Goal: Check status: Check status

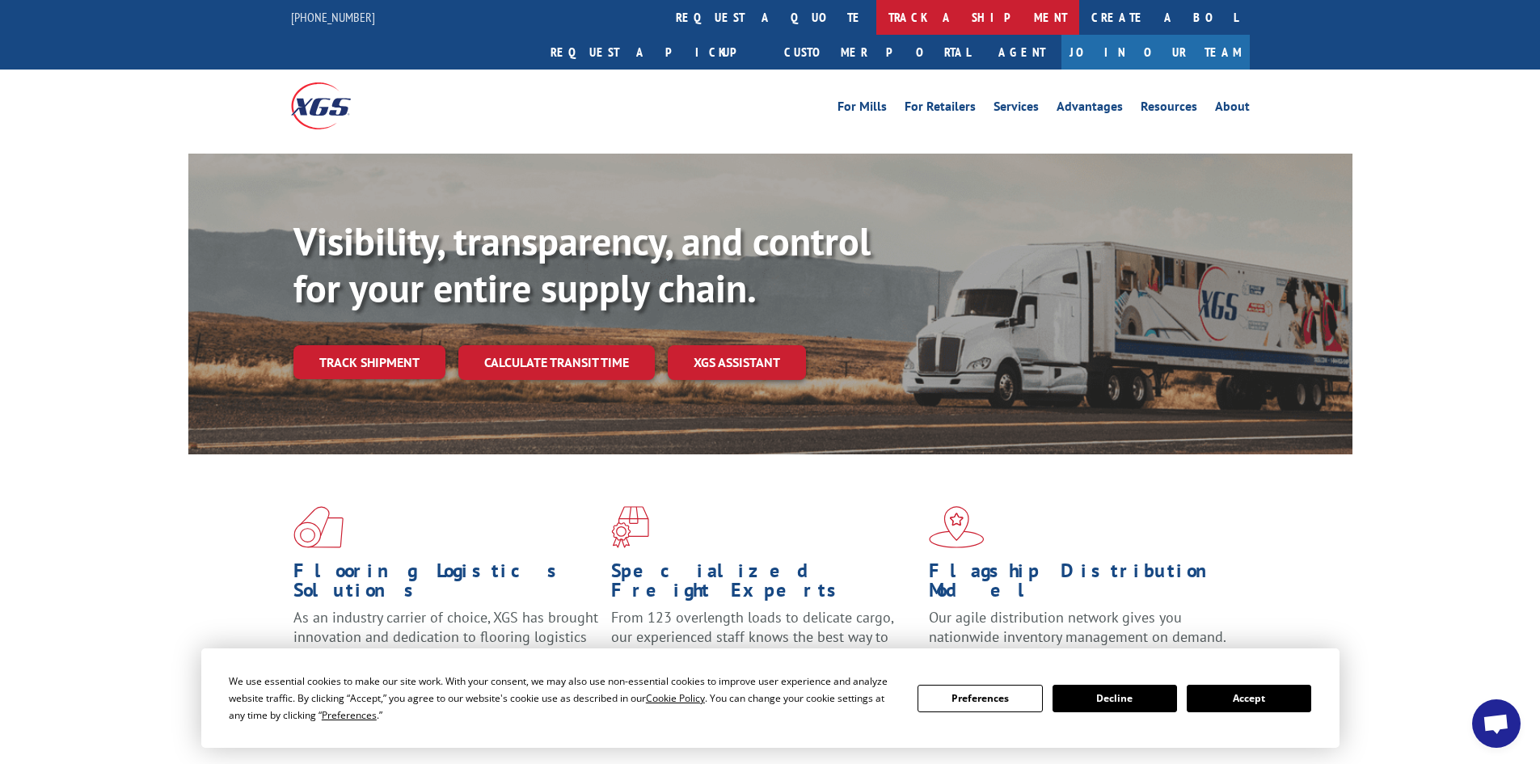
click at [876, 15] on link "track a shipment" at bounding box center [977, 17] width 203 height 35
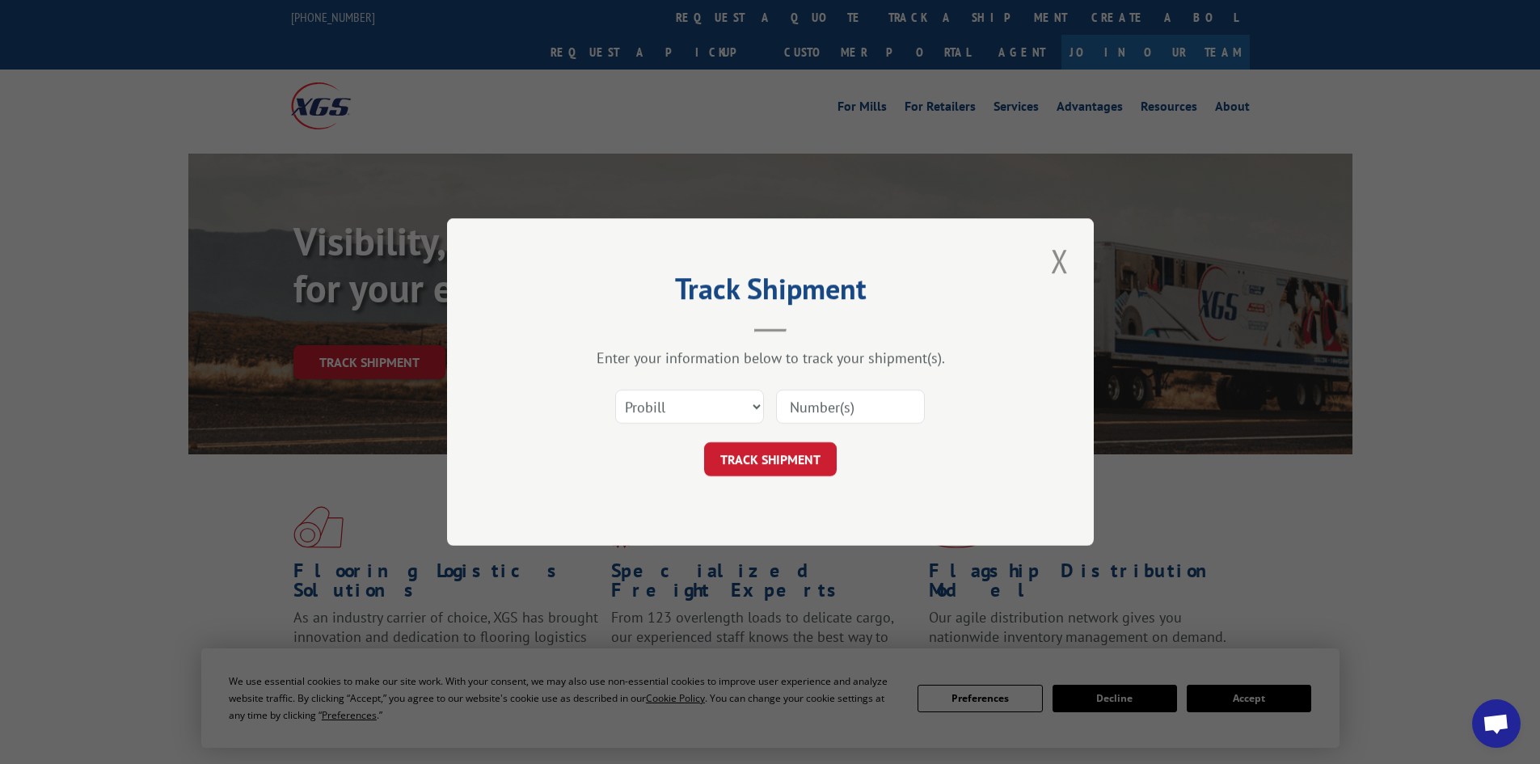
click at [808, 410] on input at bounding box center [850, 407] width 149 height 34
paste input "17514467"
type input "17514467"
click at [772, 457] on button "TRACK SHIPMENT" at bounding box center [770, 459] width 133 height 34
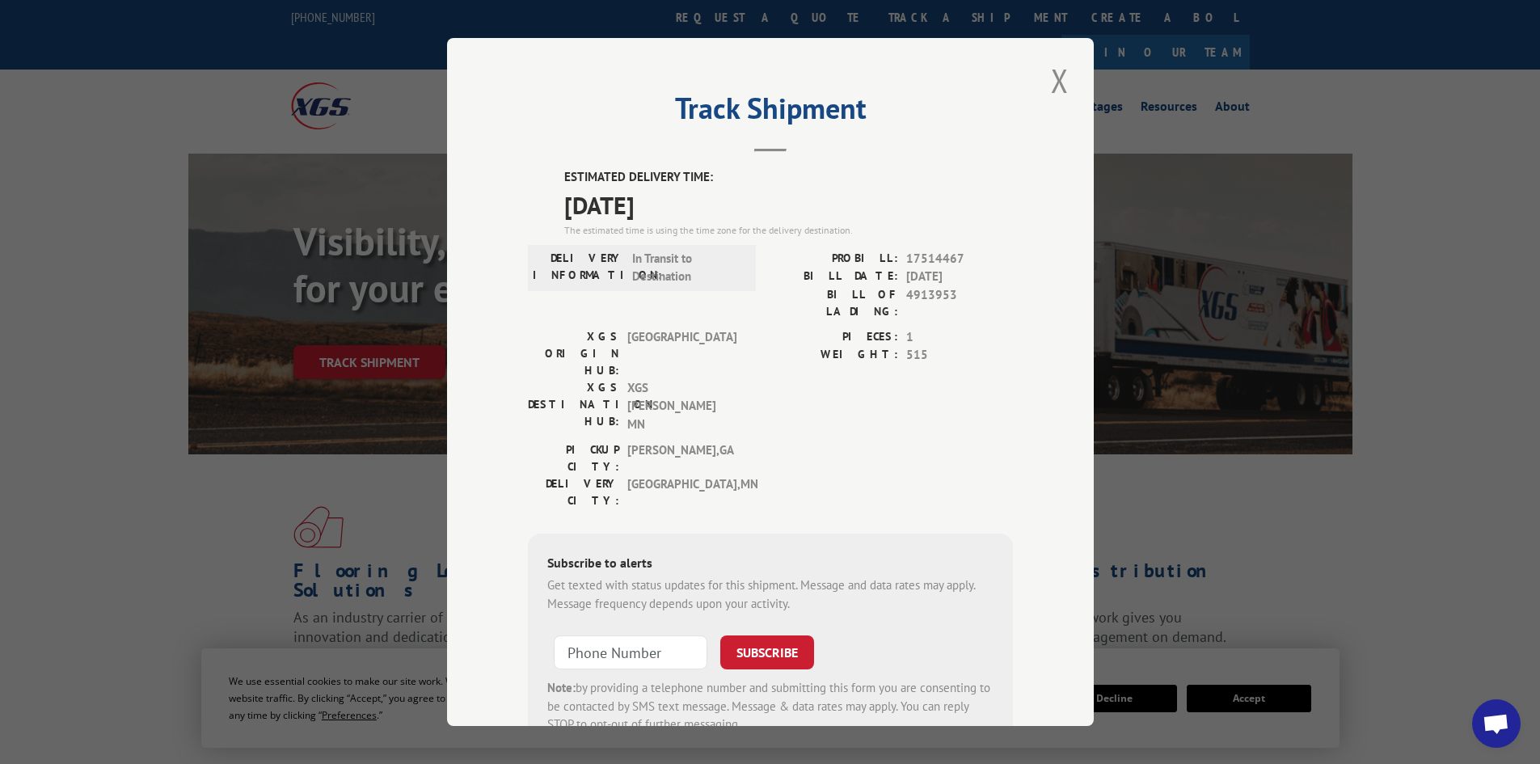
scroll to position [40, 0]
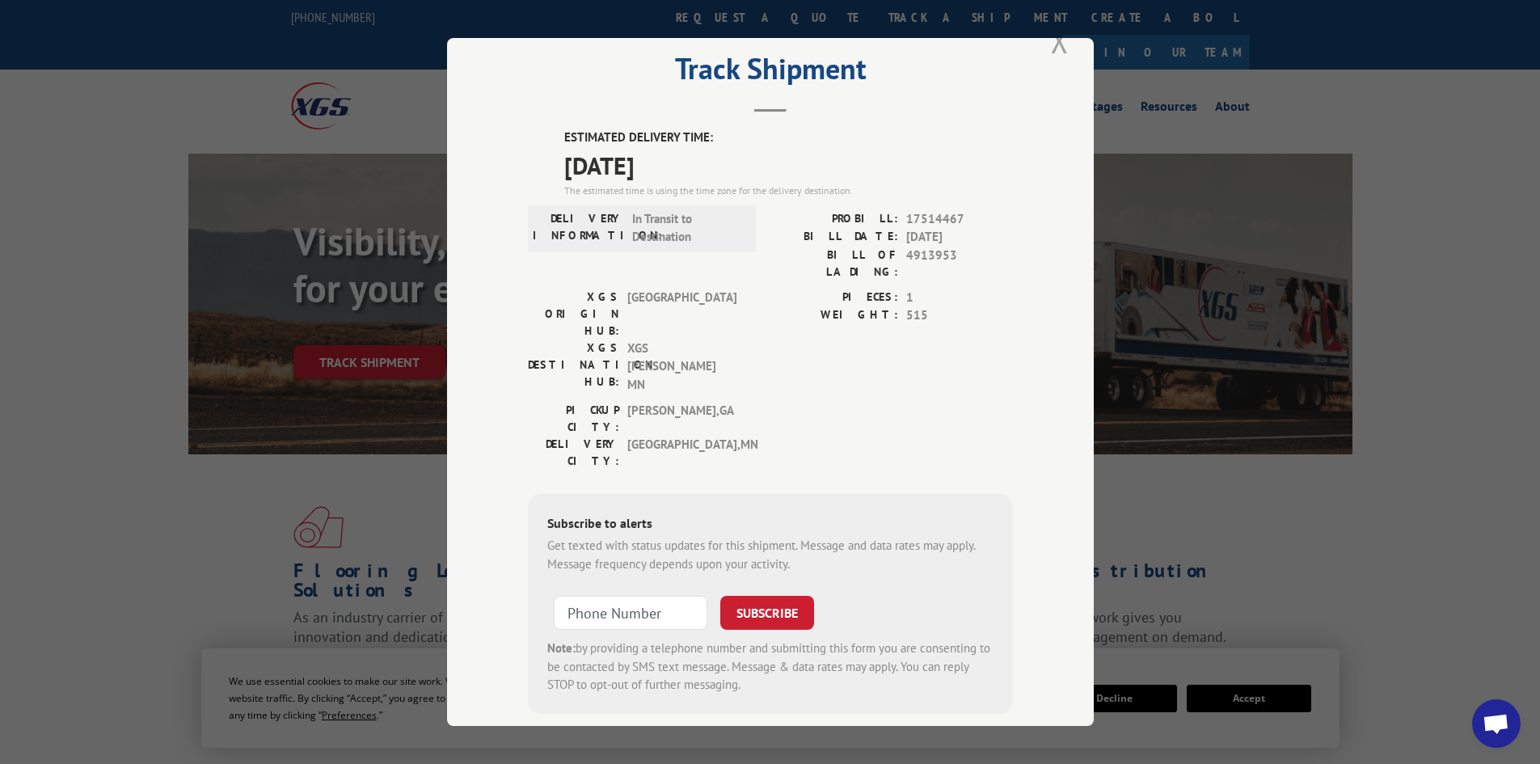
click at [1055, 42] on button "Close modal" at bounding box center [1059, 41] width 27 height 44
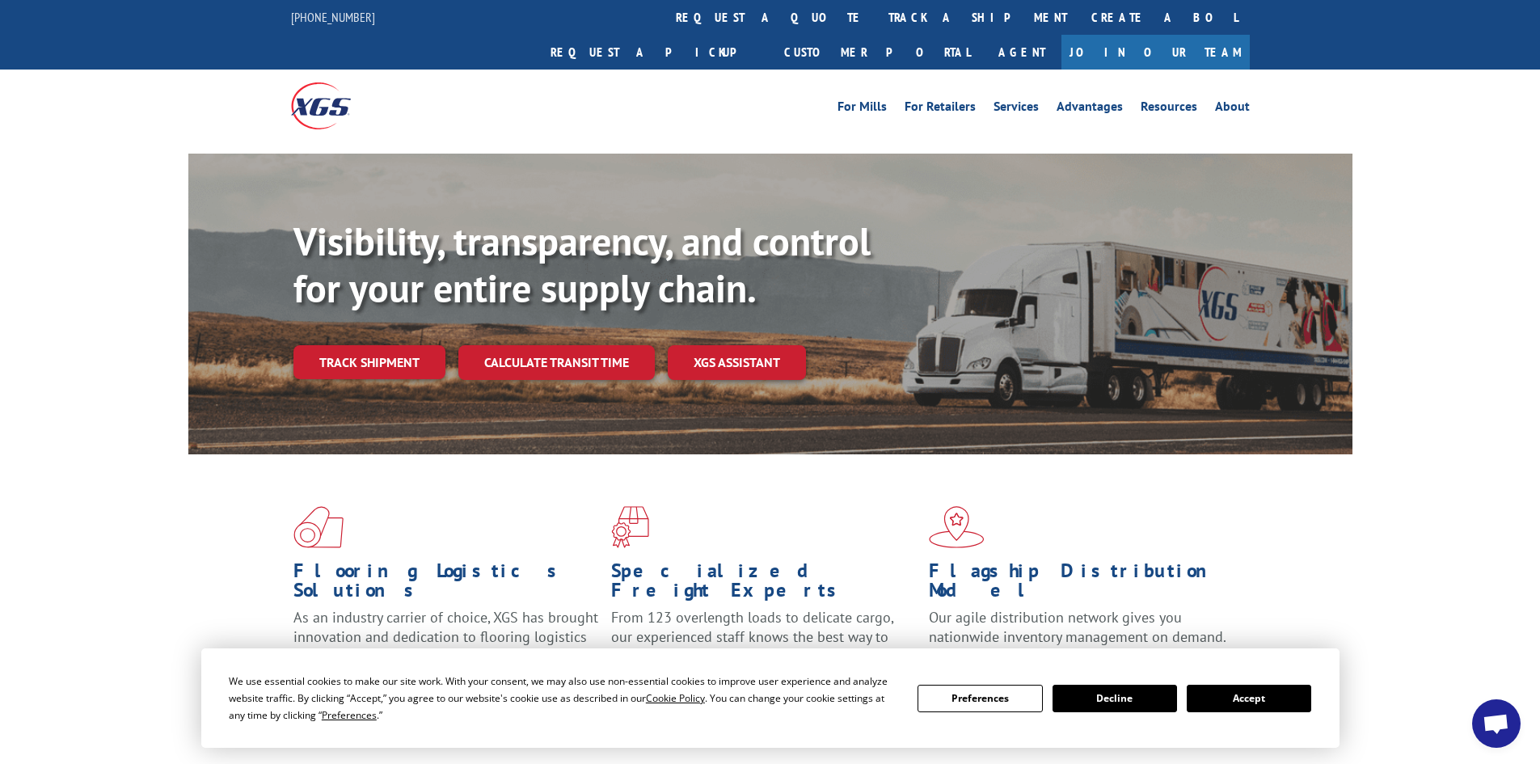
click at [1278, 698] on button "Accept" at bounding box center [1249, 698] width 124 height 27
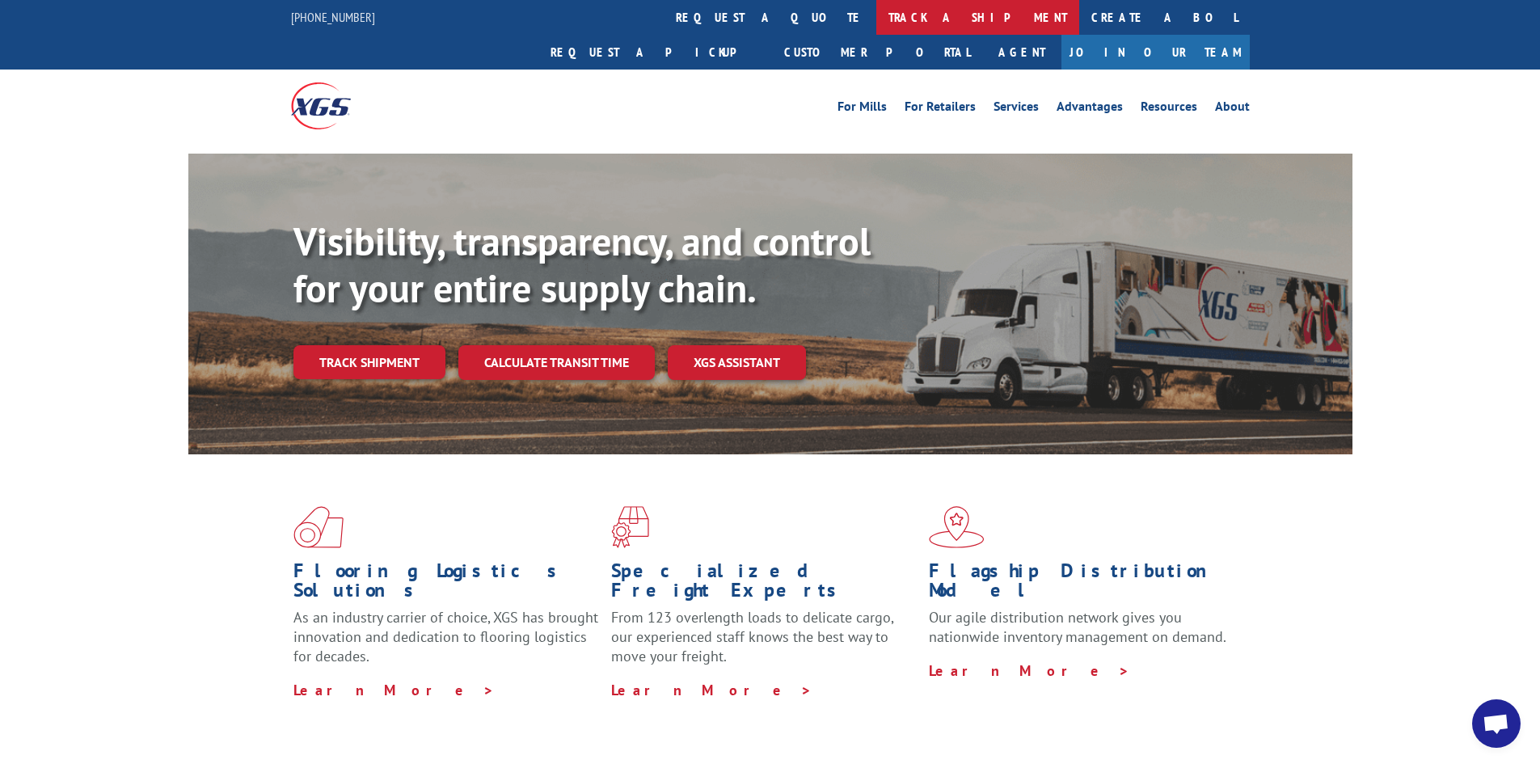
click at [876, 16] on link "track a shipment" at bounding box center [977, 17] width 203 height 35
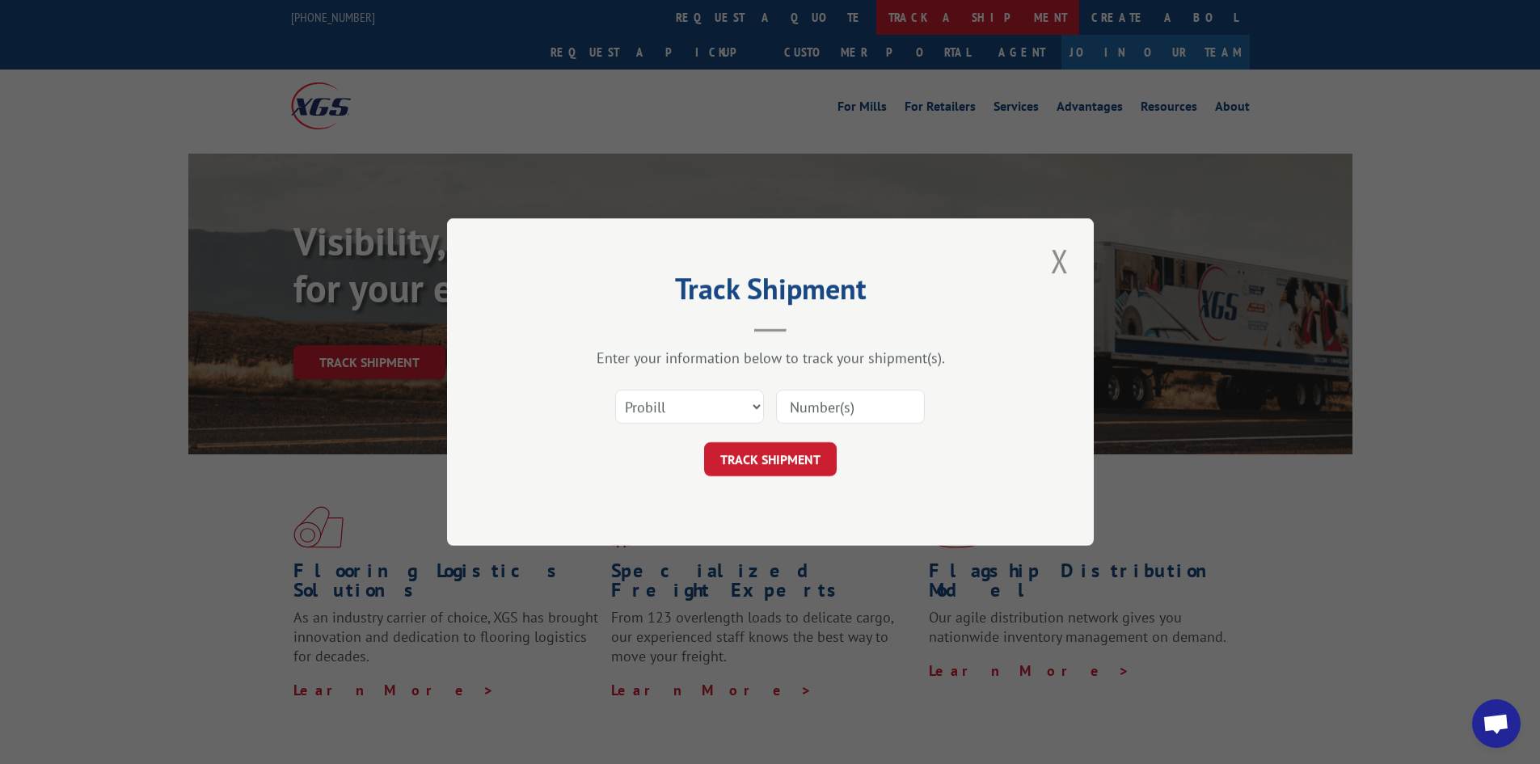
scroll to position [0, 0]
click at [798, 403] on input at bounding box center [850, 407] width 149 height 34
paste input "17514244"
type input "17514244"
click at [758, 462] on button "TRACK SHIPMENT" at bounding box center [770, 459] width 133 height 34
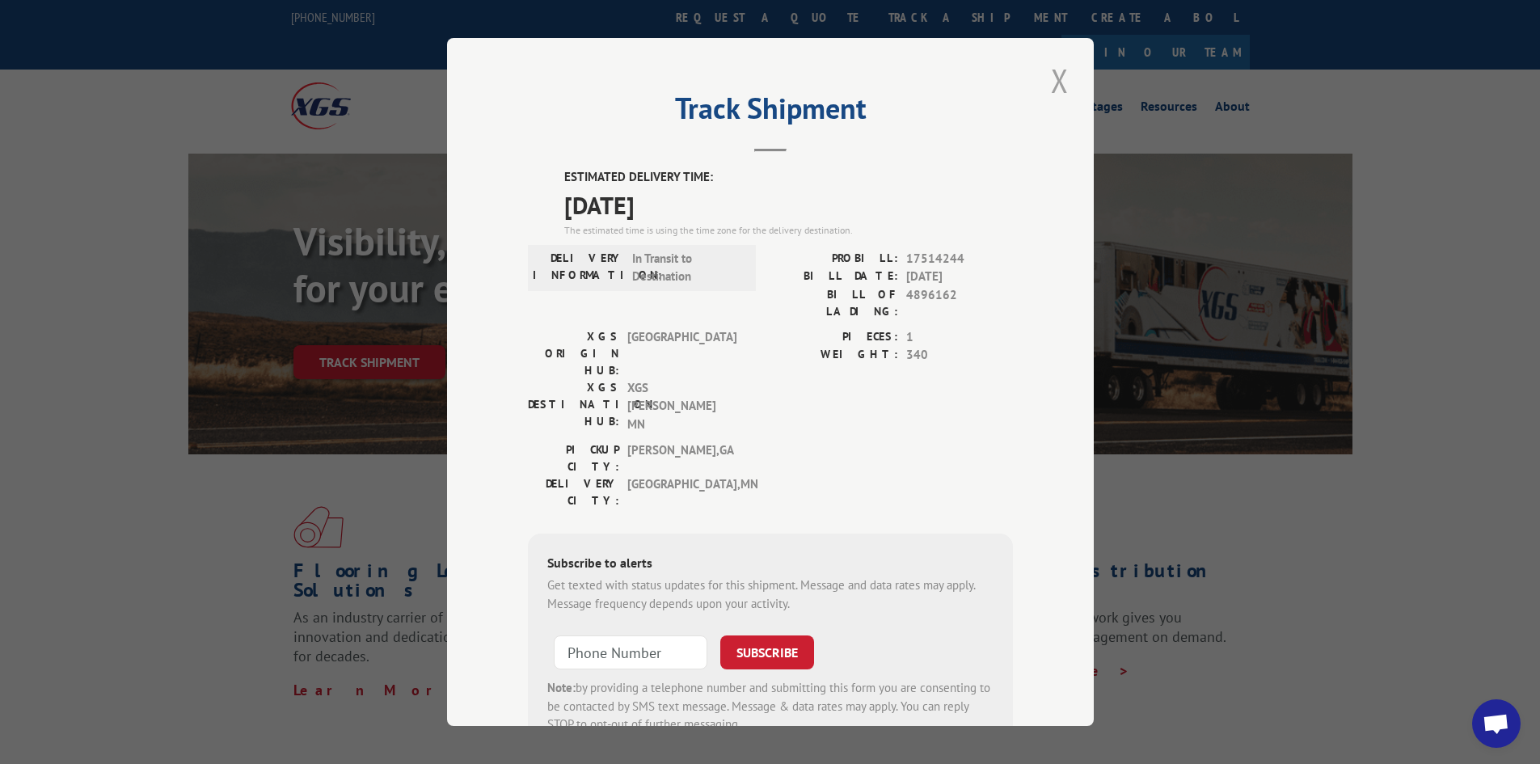
click at [1053, 76] on button "Close modal" at bounding box center [1059, 80] width 27 height 44
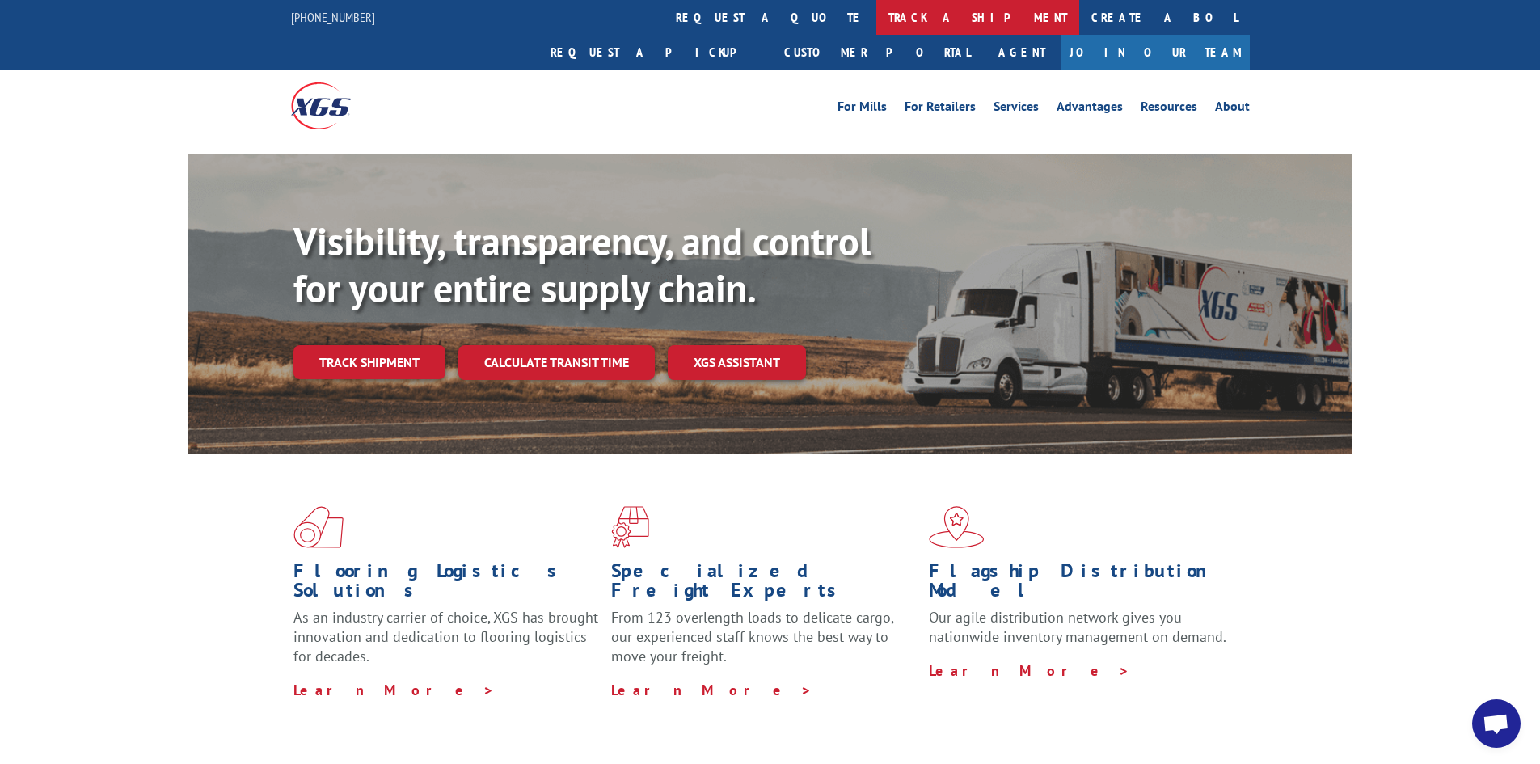
click at [876, 18] on link "track a shipment" at bounding box center [977, 17] width 203 height 35
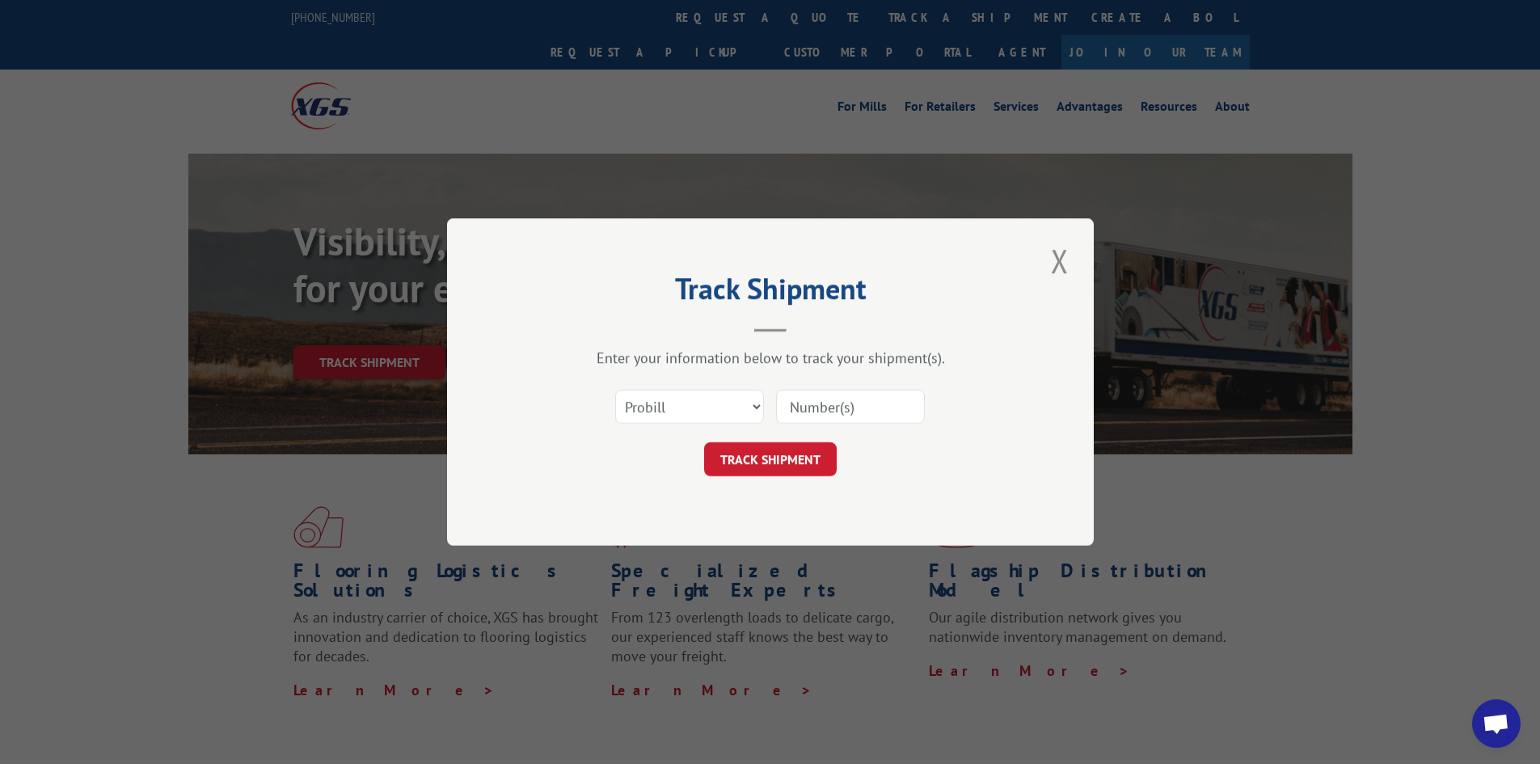
click at [795, 406] on input at bounding box center [850, 407] width 149 height 34
paste input "17463641"
type input "17463641"
click at [756, 453] on button "TRACK SHIPMENT" at bounding box center [770, 459] width 133 height 34
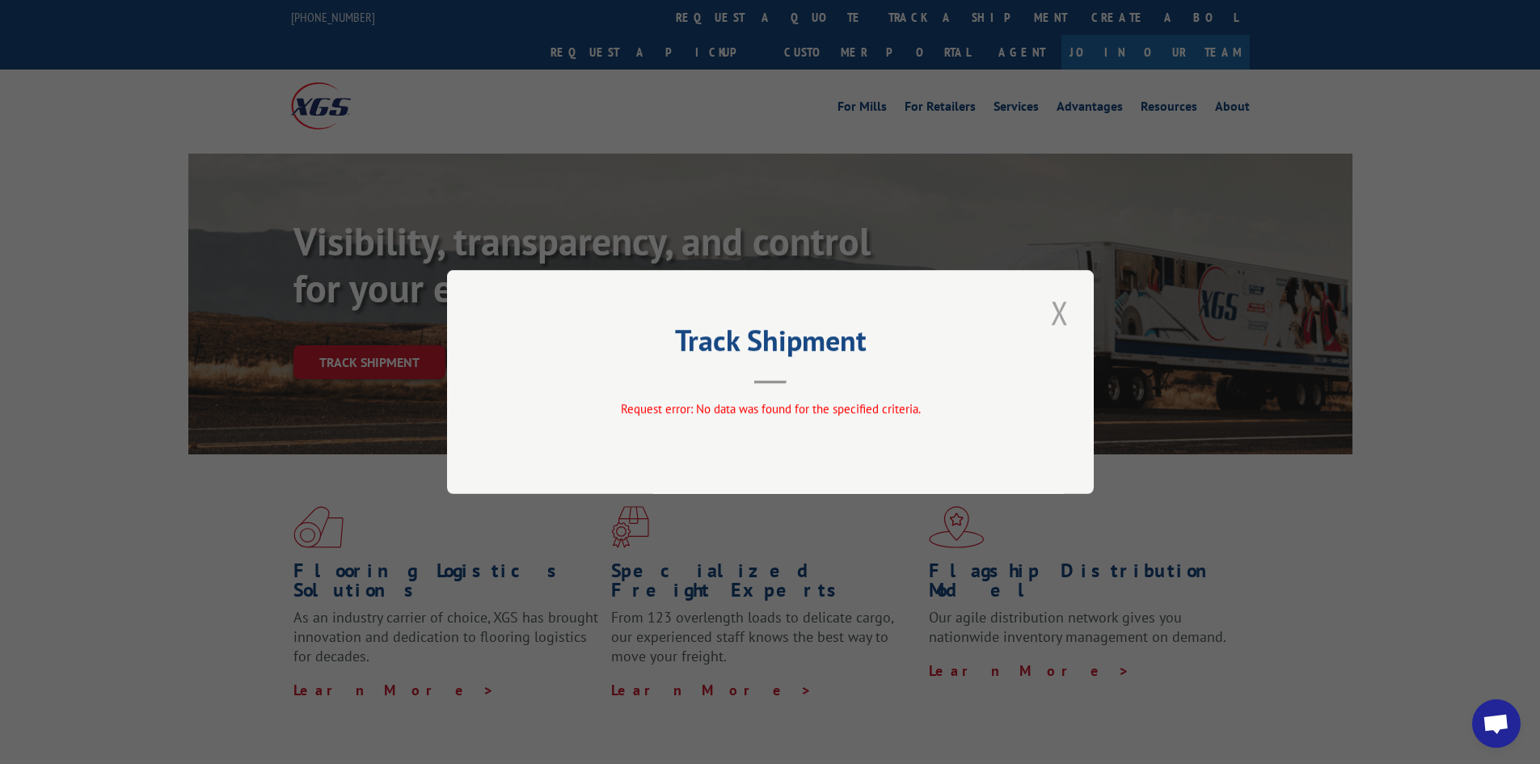
click at [1061, 309] on button "Close modal" at bounding box center [1059, 312] width 27 height 44
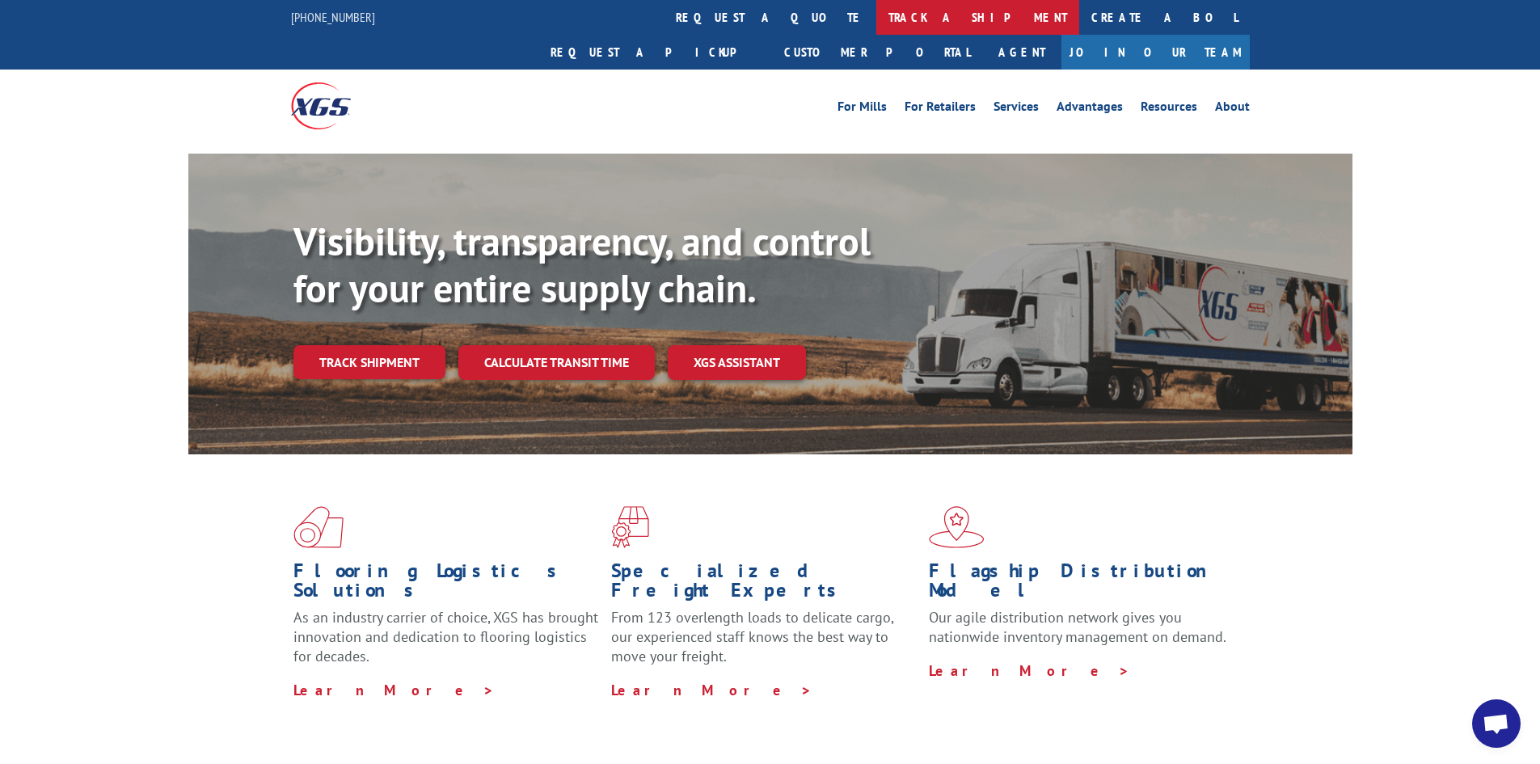
click at [876, 19] on link "track a shipment" at bounding box center [977, 17] width 203 height 35
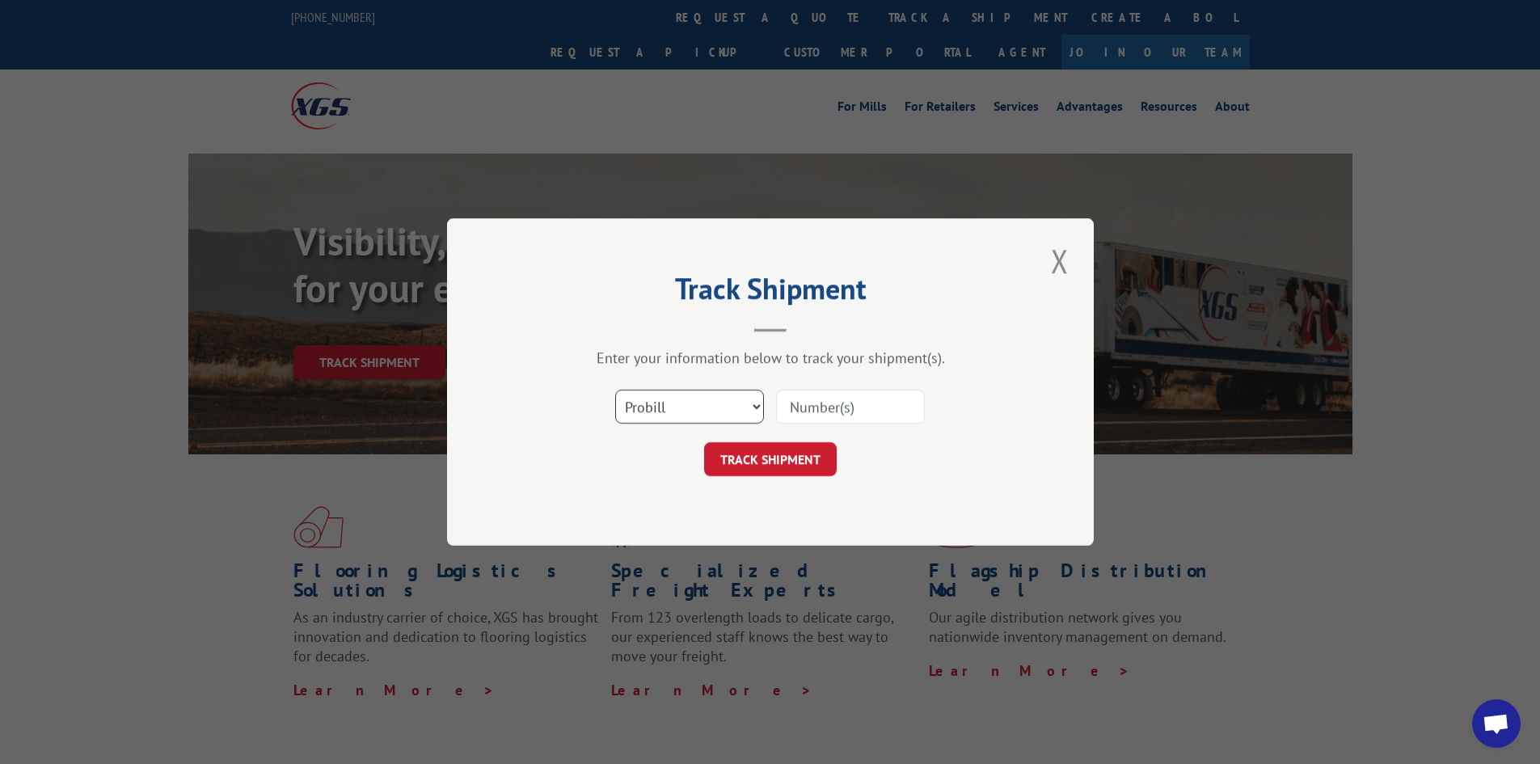
click at [698, 403] on select "Select category... Probill BOL PO" at bounding box center [689, 407] width 149 height 34
select select "bol"
click at [615, 390] on select "Select category... Probill BOL PO" at bounding box center [689, 407] width 149 height 34
click at [808, 407] on input at bounding box center [850, 407] width 149 height 34
paste input "5961956"
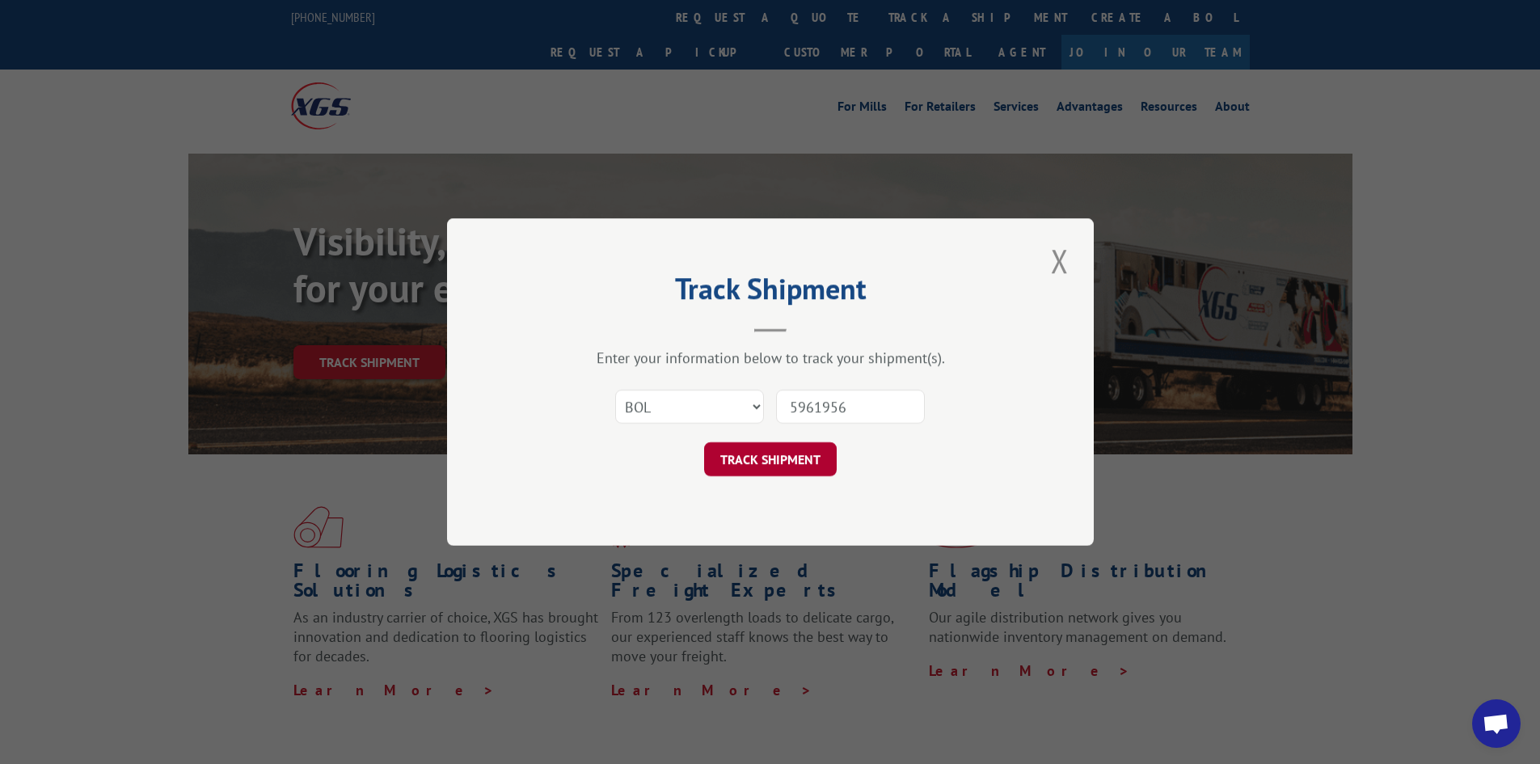
type input "5961956"
click at [770, 457] on button "TRACK SHIPMENT" at bounding box center [770, 459] width 133 height 34
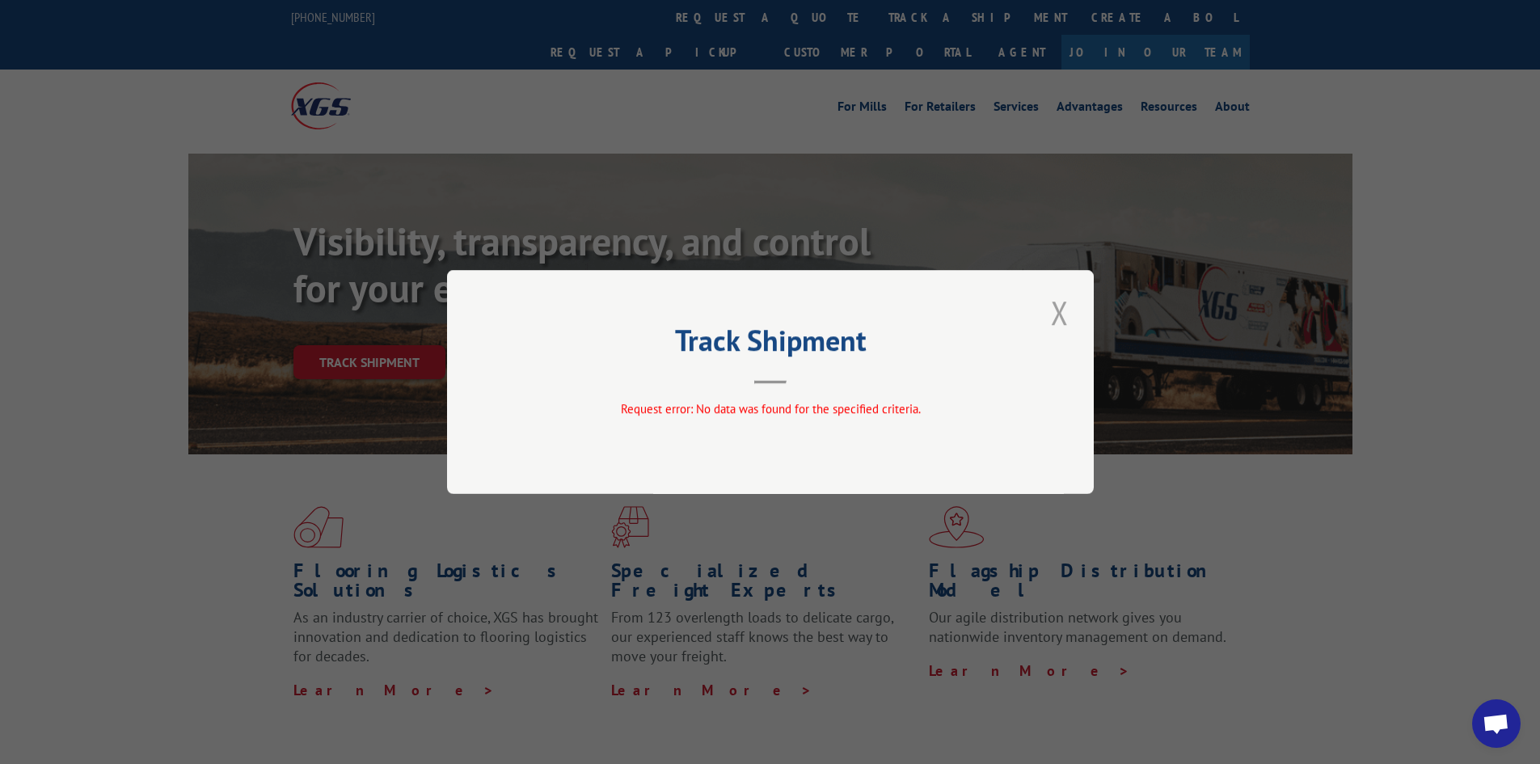
click at [1061, 310] on button "Close modal" at bounding box center [1059, 312] width 27 height 44
